Goal: Transaction & Acquisition: Purchase product/service

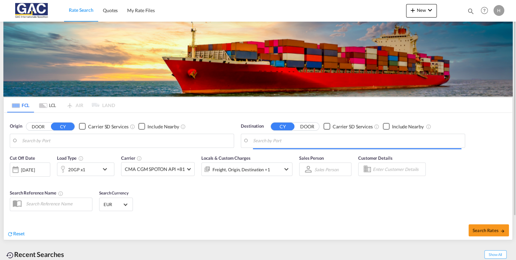
type input "[GEOGRAPHIC_DATA], DEBRV"
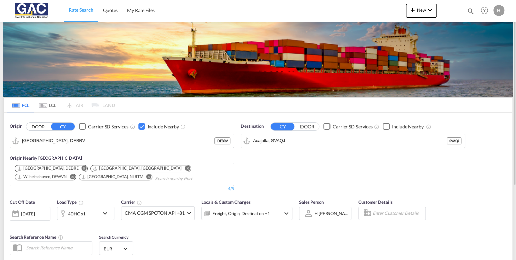
click at [90, 214] on div "40HC x1" at bounding box center [78, 212] width 42 height 13
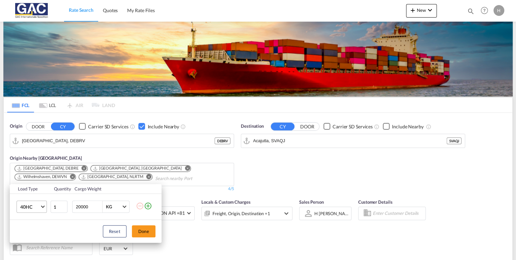
click at [25, 209] on span "40HC" at bounding box center [30, 206] width 20 height 7
click at [30, 171] on div "20GP" at bounding box center [26, 174] width 12 height 7
click at [141, 231] on button "Done" at bounding box center [144, 231] width 24 height 12
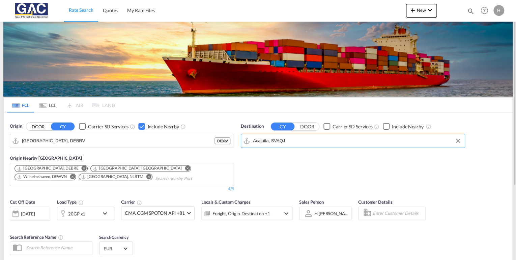
click at [294, 140] on input "Acajutla, SVAQJ" at bounding box center [357, 141] width 208 height 10
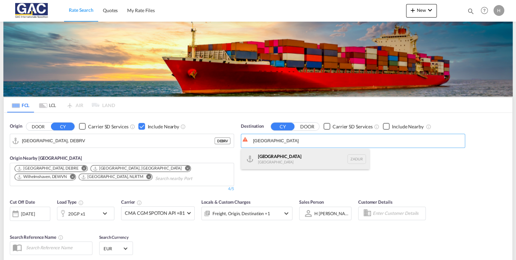
click at [291, 159] on div "[GEOGRAPHIC_DATA] [GEOGRAPHIC_DATA] ZADUR" at bounding box center [305, 159] width 128 height 20
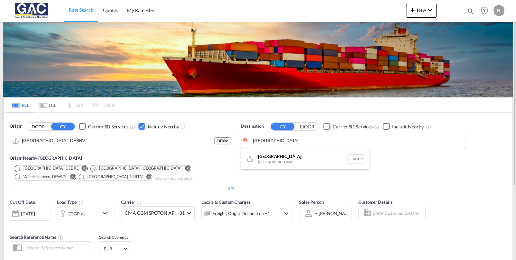
type input "[GEOGRAPHIC_DATA], ZADUR"
click at [385, 125] on div "Checkbox No Ink" at bounding box center [386, 126] width 7 height 7
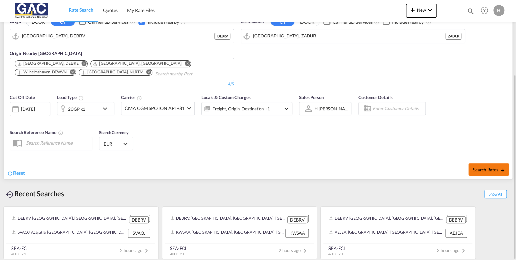
click at [474, 167] on span "Search Rates" at bounding box center [488, 169] width 32 height 5
type input "DEBRV to ZADUR / [DATE]"
